Goal: Information Seeking & Learning: Learn about a topic

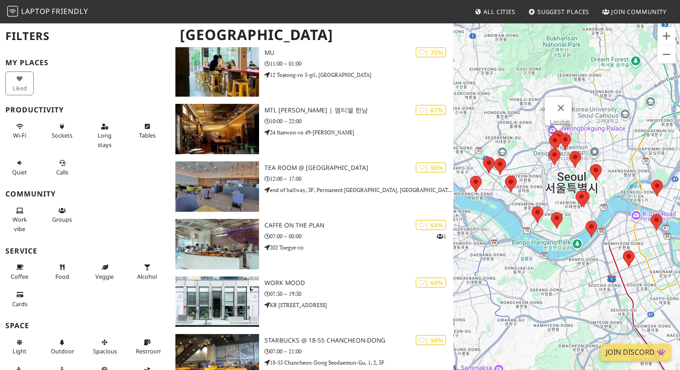
scroll to position [425, 0]
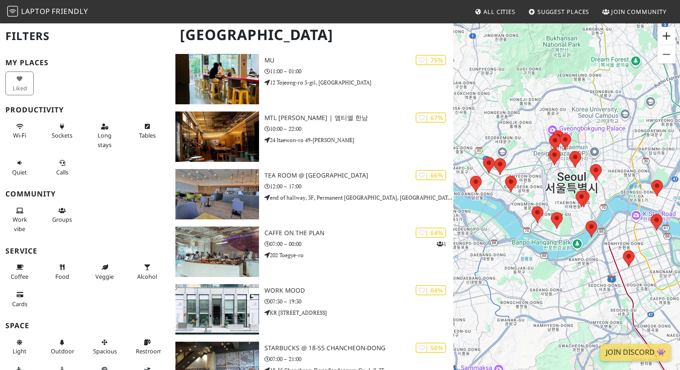
click at [668, 37] on button "Zoom in" at bounding box center [666, 36] width 18 height 18
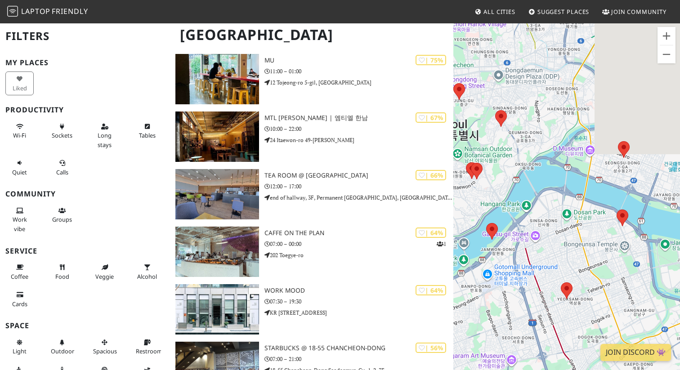
drag, startPoint x: 617, startPoint y: 282, endPoint x: 503, endPoint y: 236, distance: 122.5
click at [503, 236] on div "To navigate, press the arrow keys." at bounding box center [566, 207] width 227 height 370
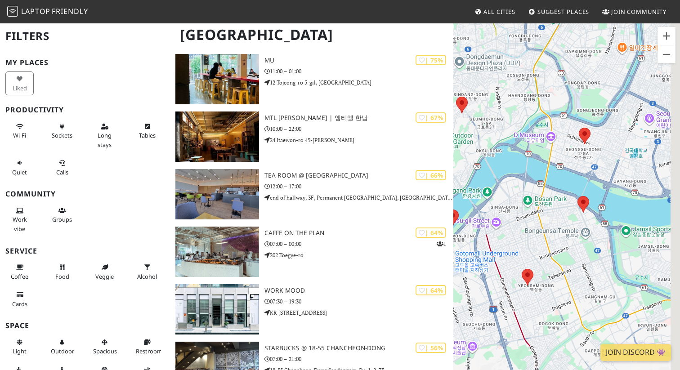
drag, startPoint x: 570, startPoint y: 155, endPoint x: 473, endPoint y: 127, distance: 100.9
click at [473, 127] on div "To navigate, press the arrow keys." at bounding box center [566, 207] width 227 height 370
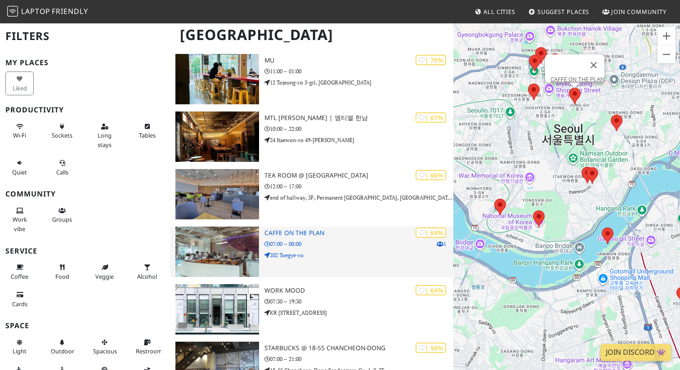
click at [214, 234] on img at bounding box center [217, 252] width 84 height 50
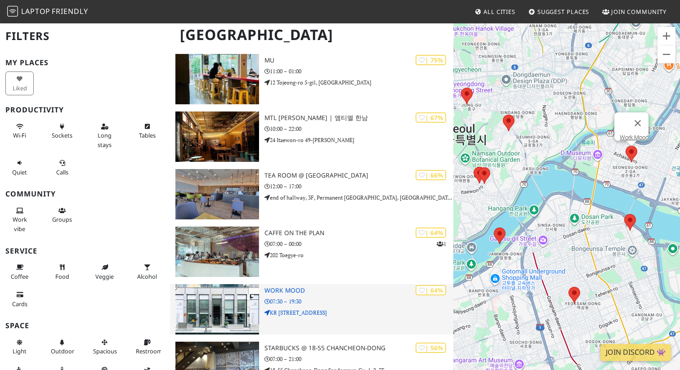
click at [290, 287] on h3 "Work Mood" at bounding box center [358, 291] width 189 height 8
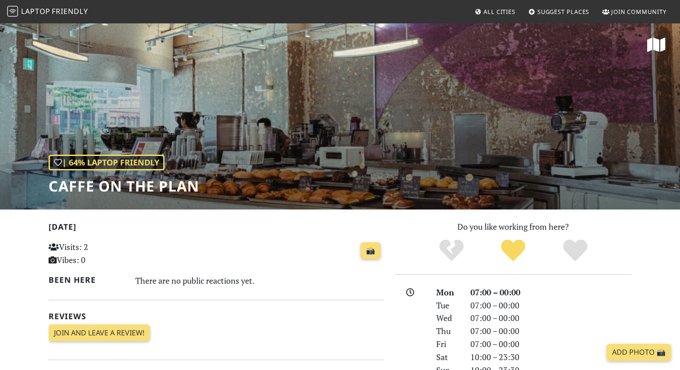
click at [652, 45] on icon at bounding box center [656, 45] width 18 height 16
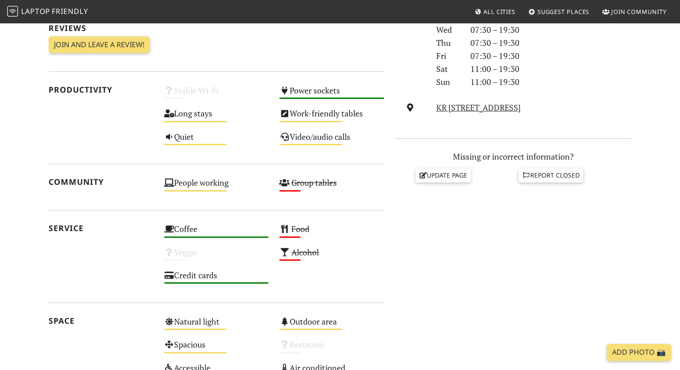
scroll to position [280, 0]
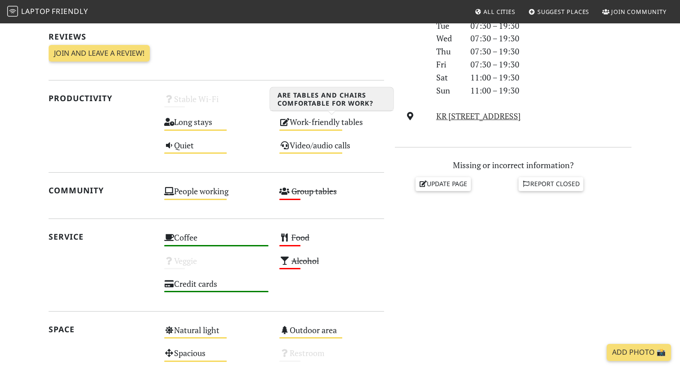
click at [333, 123] on div "Work-friendly tables Medium" at bounding box center [332, 126] width 116 height 23
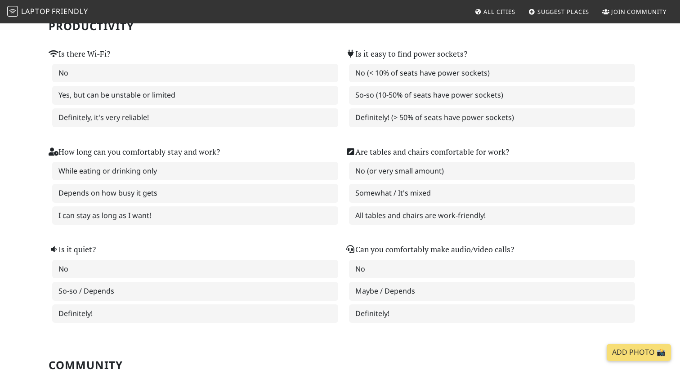
scroll to position [92, 0]
